Goal: Communication & Community: Answer question/provide support

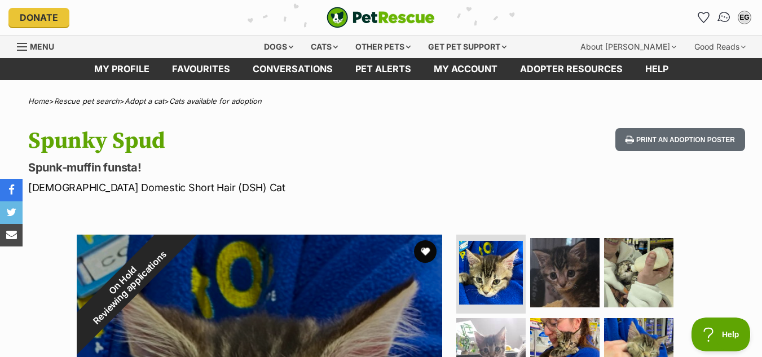
click at [727, 14] on img "Conversations" at bounding box center [723, 17] width 15 height 15
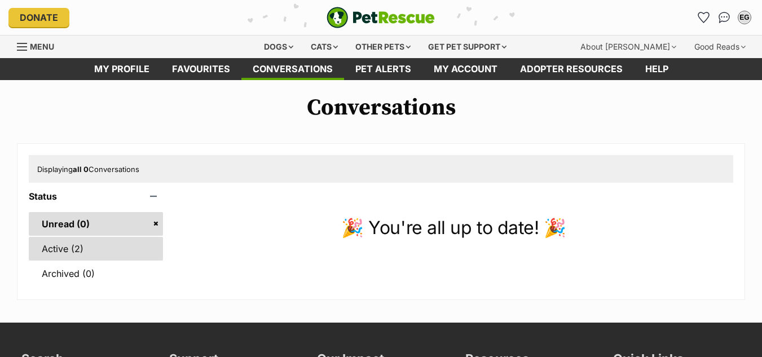
click at [68, 253] on link "Active (2)" at bounding box center [96, 249] width 134 height 24
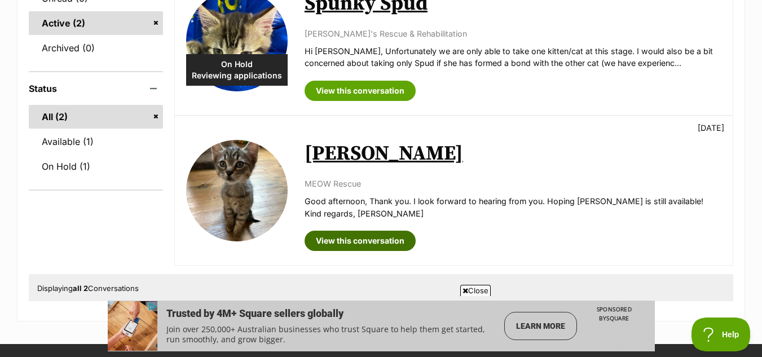
click at [326, 240] on link "View this conversation" at bounding box center [359, 241] width 111 height 20
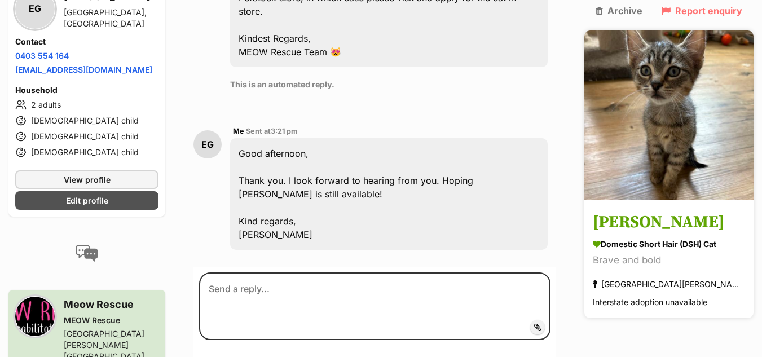
scroll to position [500, 0]
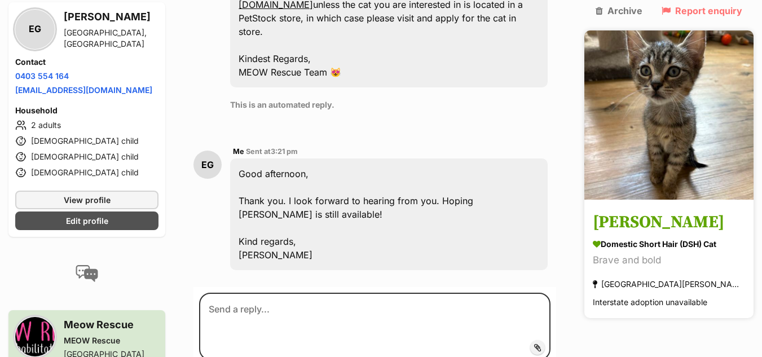
click at [679, 149] on img at bounding box center [668, 114] width 169 height 169
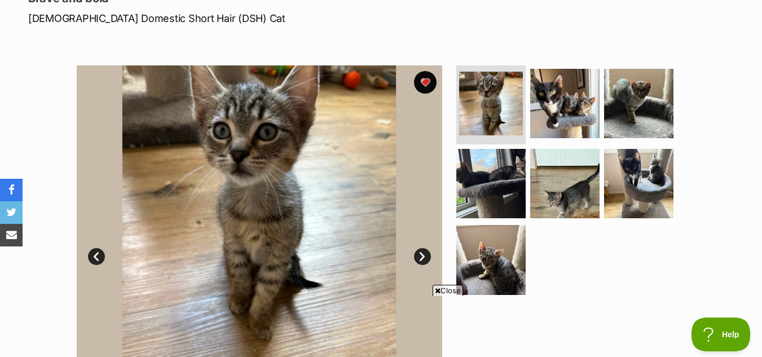
click at [425, 255] on link "Next" at bounding box center [422, 256] width 17 height 17
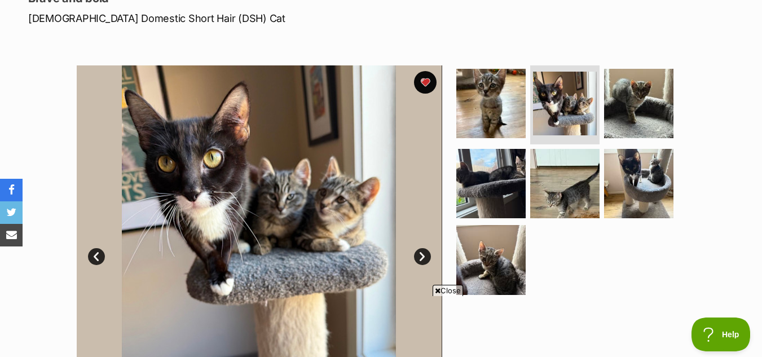
click at [422, 254] on link "Next" at bounding box center [422, 256] width 17 height 17
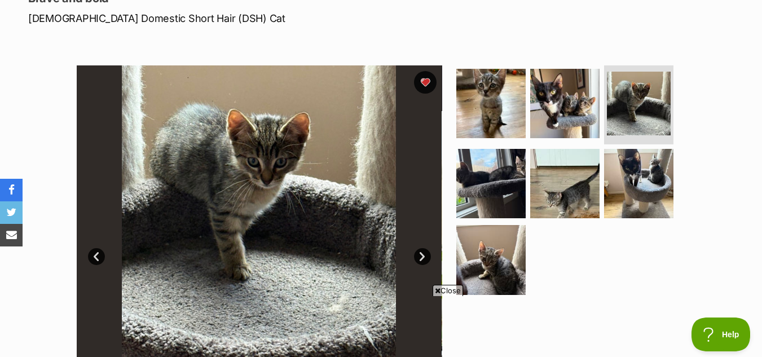
click at [422, 254] on link "Next" at bounding box center [422, 256] width 17 height 17
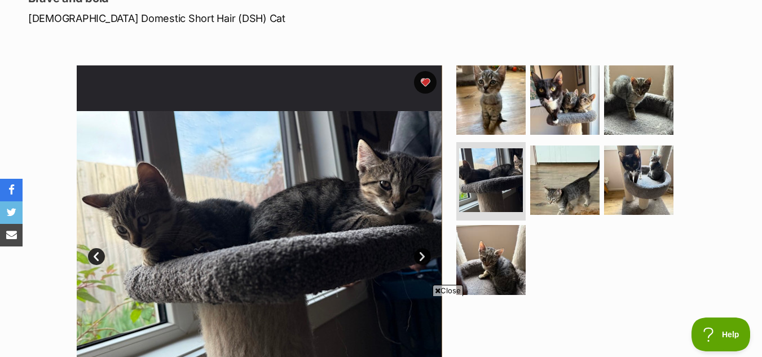
click at [422, 254] on link "Next" at bounding box center [422, 256] width 17 height 17
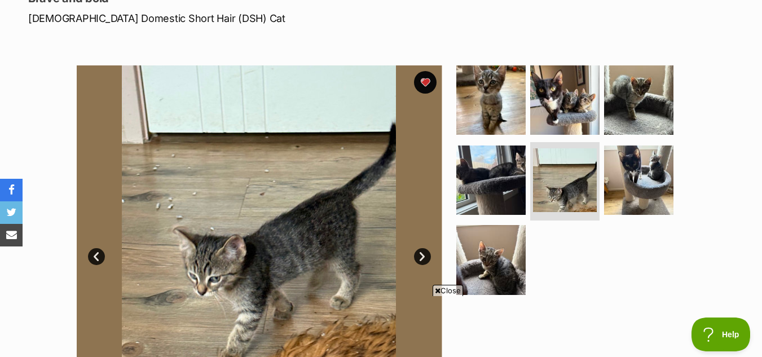
click at [421, 254] on link "Next" at bounding box center [422, 256] width 17 height 17
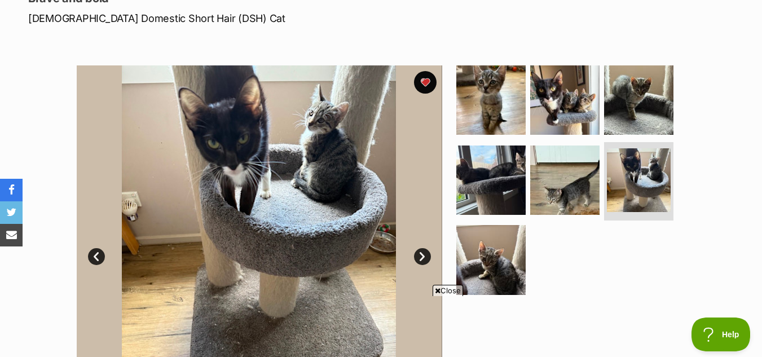
click at [421, 253] on link "Next" at bounding box center [422, 256] width 17 height 17
